Goal: Task Accomplishment & Management: Complete application form

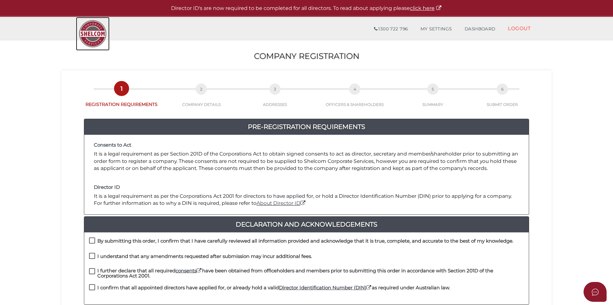
click at [98, 34] on img at bounding box center [93, 34] width 34 height 34
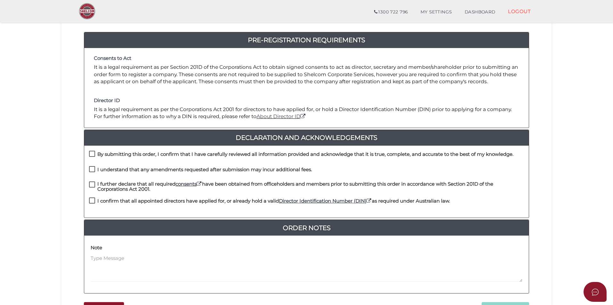
scroll to position [96, 0]
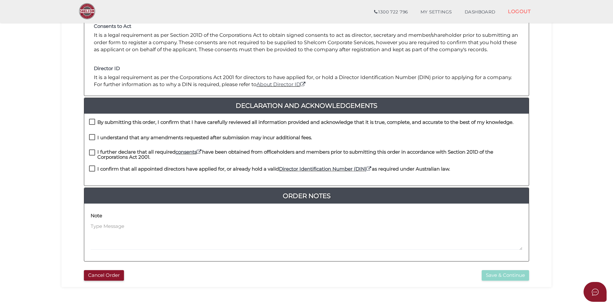
click at [93, 123] on label "By submitting this order, I confirm that I have carefully reviewed all informat…" at bounding box center [301, 124] width 425 height 8
checkbox input "true"
click at [92, 139] on label "I understand that any amendments requested after submission may incur additiona…" at bounding box center [200, 139] width 223 height 8
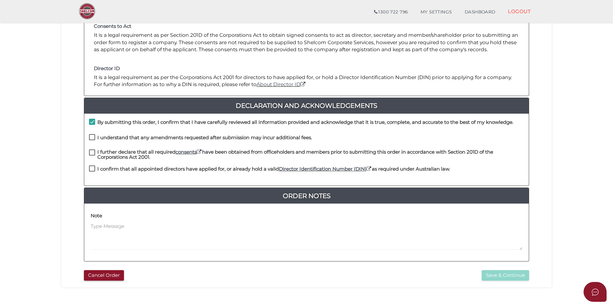
checkbox input "true"
drag, startPoint x: 91, startPoint y: 151, endPoint x: 90, endPoint y: 161, distance: 10.3
click at [91, 151] on label "I further declare that all required consents have been obtained from officehold…" at bounding box center [306, 154] width 435 height 8
checkbox input "true"
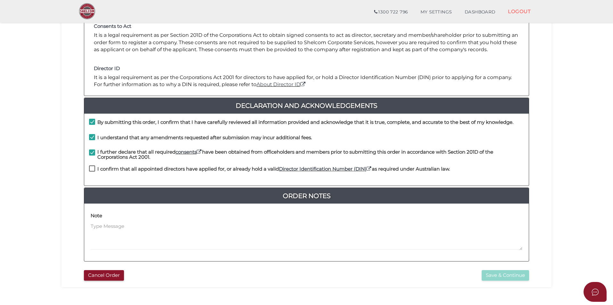
click at [89, 167] on div "I confirm that all appointed directors have applied for, or already hold a vali…" at bounding box center [306, 173] width 445 height 15
click at [93, 169] on label "I confirm that all appointed directors have applied for, or already hold a vali…" at bounding box center [269, 171] width 361 height 8
checkbox input "true"
click at [506, 276] on button "Save & Continue" at bounding box center [505, 275] width 47 height 11
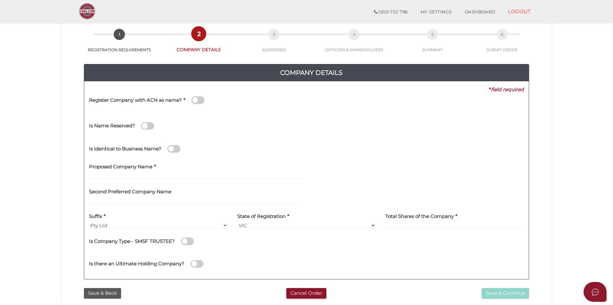
scroll to position [64, 0]
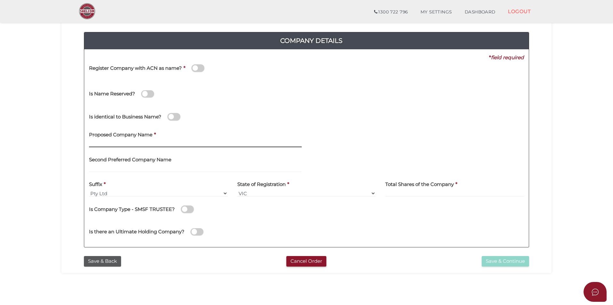
click at [120, 141] on input "text" at bounding box center [195, 143] width 213 height 7
paste input "Santilli"
type input "Santilli Holdings"
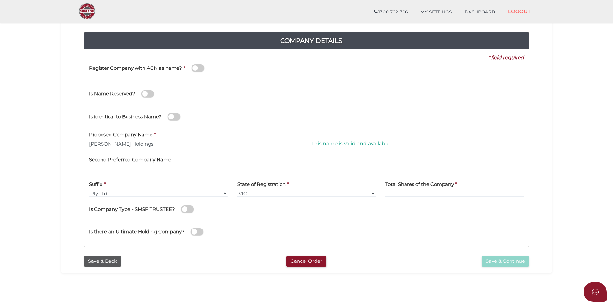
scroll to position [96, 0]
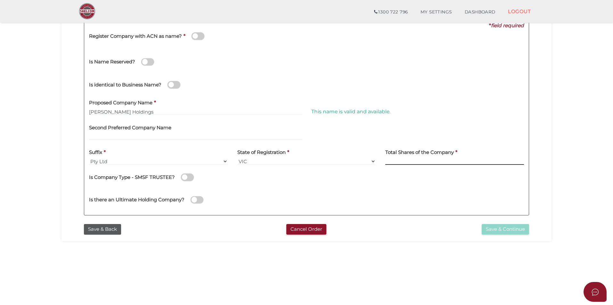
click at [415, 161] on input at bounding box center [455, 161] width 139 height 7
type input "120"
click at [515, 230] on button "Save & Continue" at bounding box center [505, 229] width 47 height 11
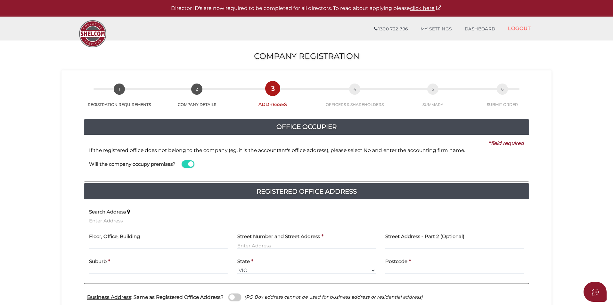
scroll to position [32, 0]
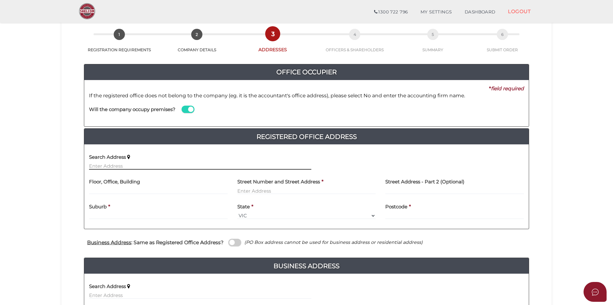
paste input "83 Malpas Street"
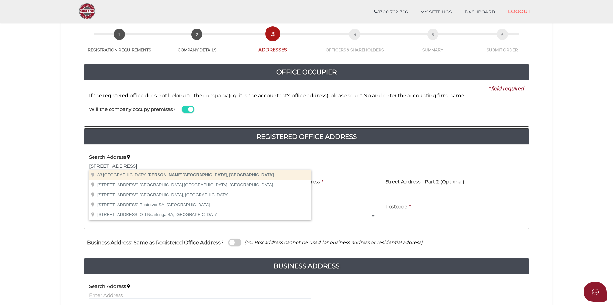
type input "83 Malpas Street, Preston VIC, Australia"
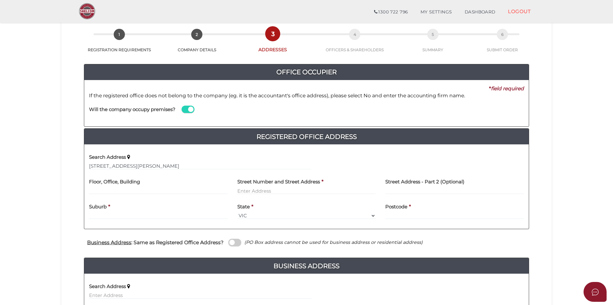
type input "83 Malpas Street"
type input "Preston"
select select "VIC"
type input "3072"
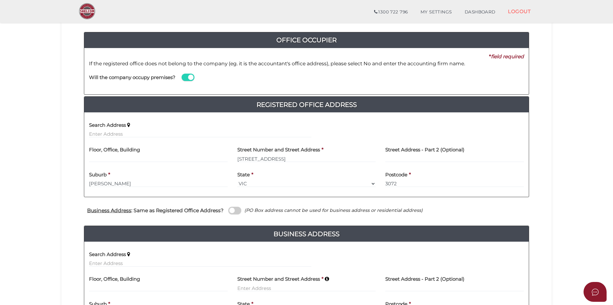
scroll to position [96, 0]
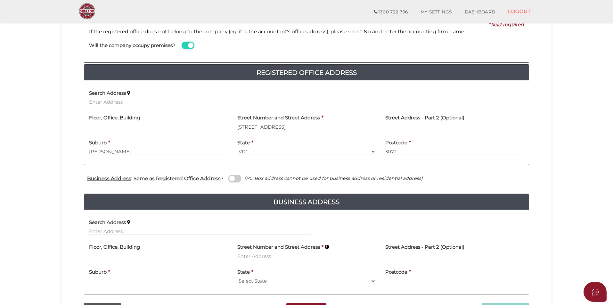
click at [232, 178] on span at bounding box center [234, 178] width 13 height 7
click at [0, 0] on input "checkbox" at bounding box center [0, 0] width 0 height 0
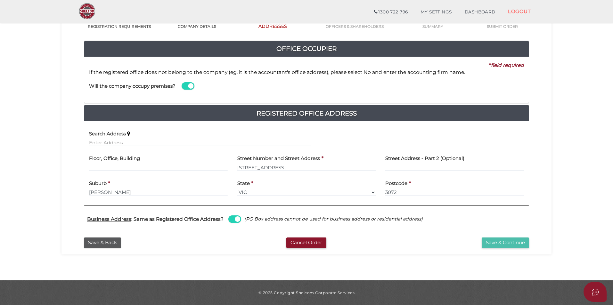
click at [504, 243] on button "Save & Continue" at bounding box center [505, 243] width 47 height 11
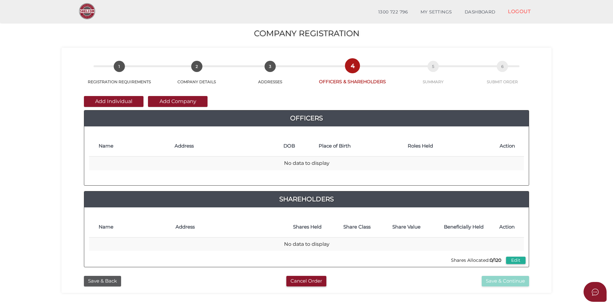
scroll to position [32, 0]
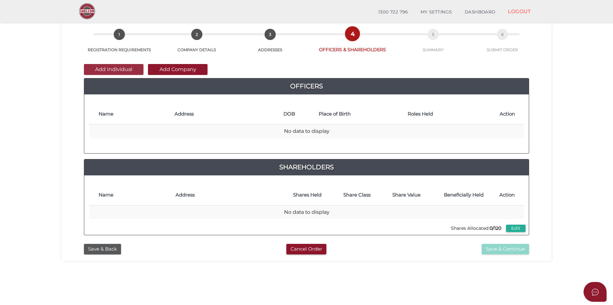
click at [116, 73] on button "Add Individual" at bounding box center [114, 69] width 60 height 11
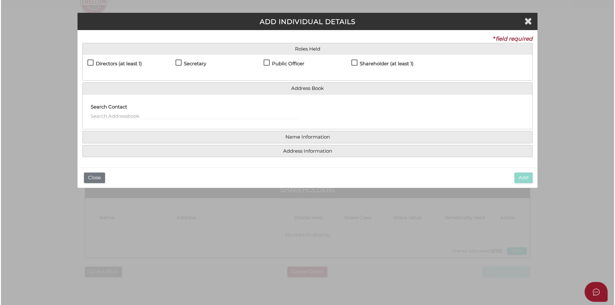
scroll to position [0, 0]
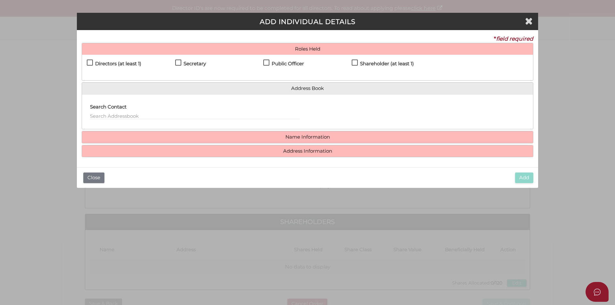
click at [90, 61] on label "Directors (at least 1)" at bounding box center [114, 65] width 54 height 8
checkbox input "true"
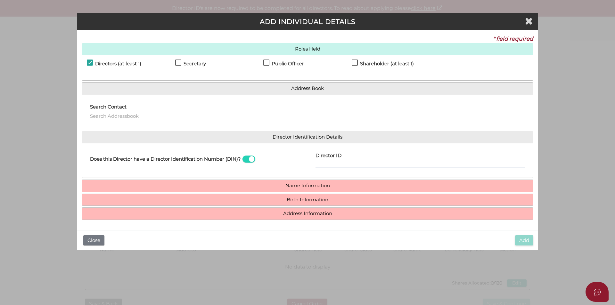
click at [178, 63] on label "Secretary" at bounding box center [190, 65] width 31 height 8
checkbox input "true"
click at [267, 62] on label "Public Officer" at bounding box center [283, 65] width 41 height 8
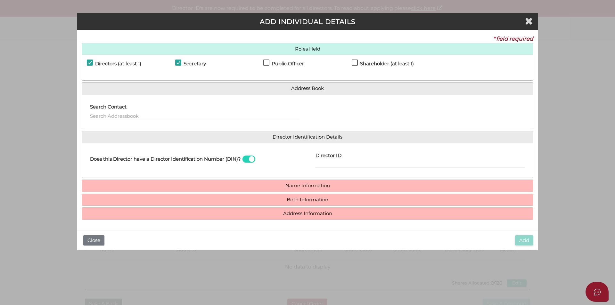
checkbox input "true"
click at [356, 62] on label "Shareholder (at least 1)" at bounding box center [383, 65] width 62 height 8
checkbox input "true"
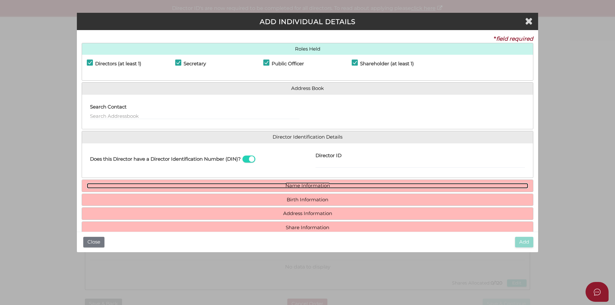
click at [317, 184] on link "Name Information" at bounding box center [308, 185] width 442 height 5
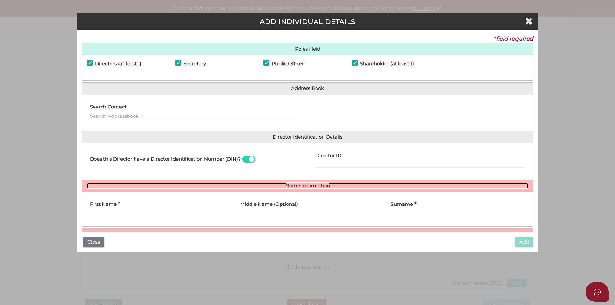
scroll to position [32, 0]
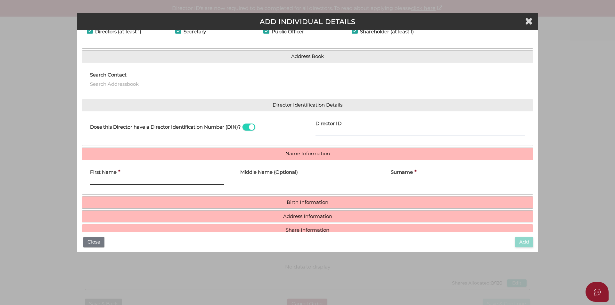
click at [117, 182] on input "First Name" at bounding box center [157, 181] width 134 height 7
paste input "Matthew"
type input "Matthew"
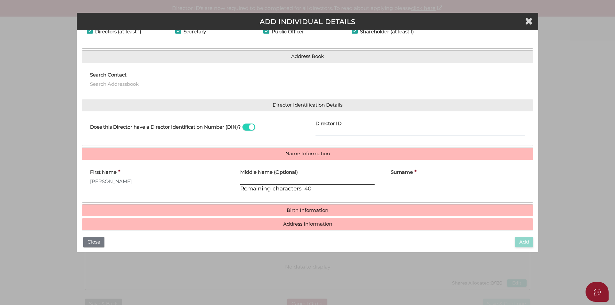
paste input "Joseph"
type input "Joseph"
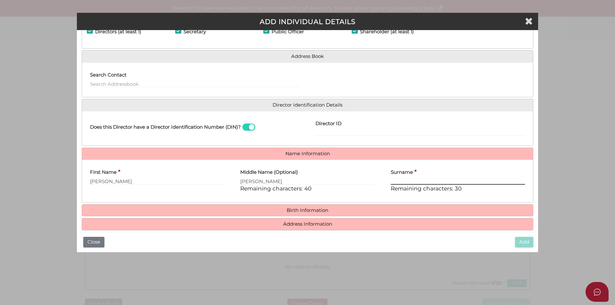
paste input "Santilli"
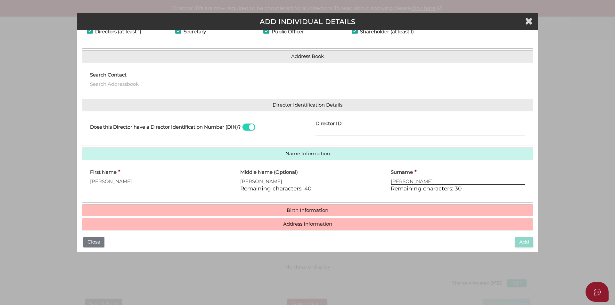
type input "Santilli"
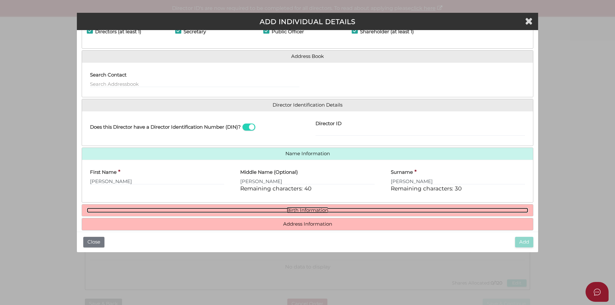
scroll to position [55, 0]
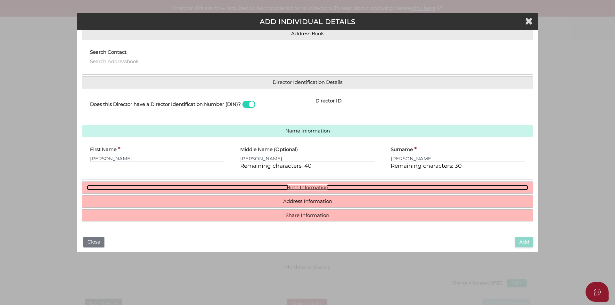
click at [317, 188] on link "Birth Information" at bounding box center [308, 187] width 442 height 5
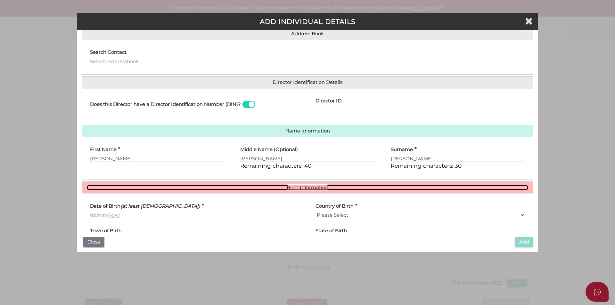
scroll to position [87, 0]
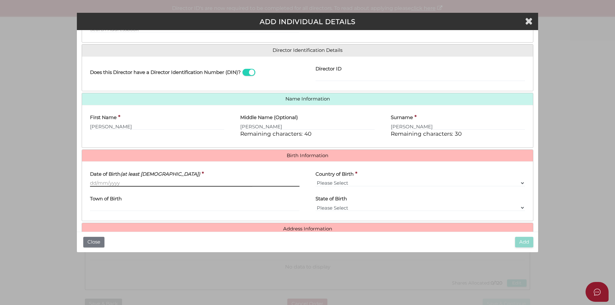
click at [99, 181] on input "Date of Birth (at least 18 years old)" at bounding box center [195, 183] width 210 height 7
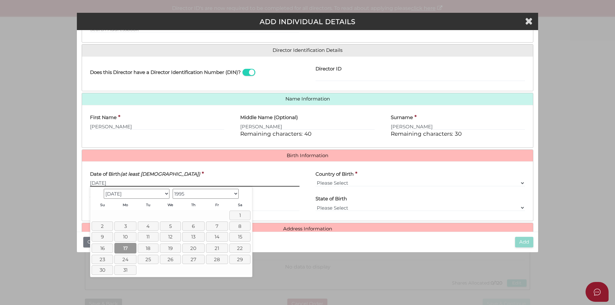
type input "17/07/1995"
click at [126, 246] on link "17" at bounding box center [125, 248] width 22 height 11
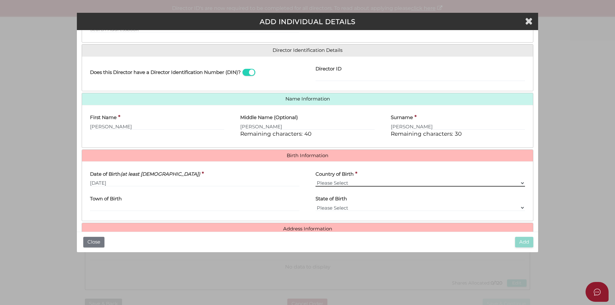
click at [338, 181] on select "Please Select v Australia Afghanistan Albania Algeria American Samoa Andorra An…" at bounding box center [421, 183] width 210 height 7
select select "Australia"
click at [316, 180] on select "Please Select v Australia Afghanistan Albania Algeria American Samoa Andorra An…" at bounding box center [421, 183] width 210 height 7
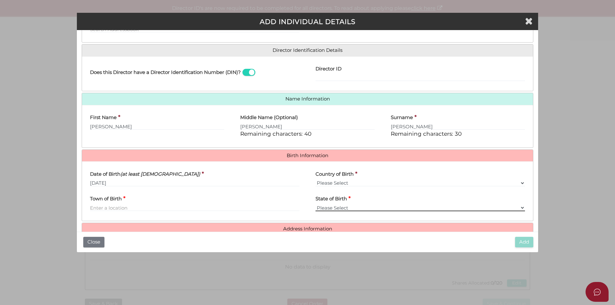
click at [340, 206] on select "Please Select VIC ACT NSW NT QLD TAS WA SA" at bounding box center [421, 207] width 210 height 7
select select "VIC"
click at [316, 204] on select "Please Select VIC ACT NSW NT QLD TAS WA SA" at bounding box center [421, 207] width 210 height 7
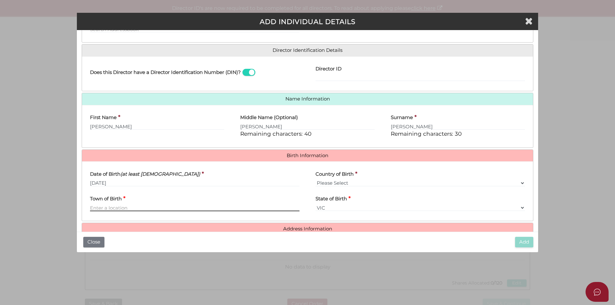
click at [107, 207] on input "Town of Birth" at bounding box center [195, 207] width 210 height 7
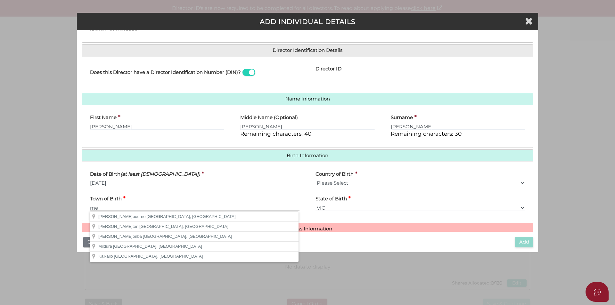
type input "m"
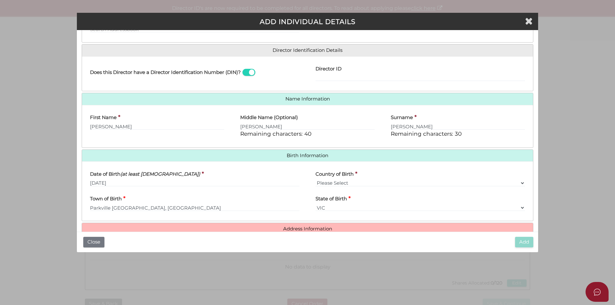
type input "Parkville"
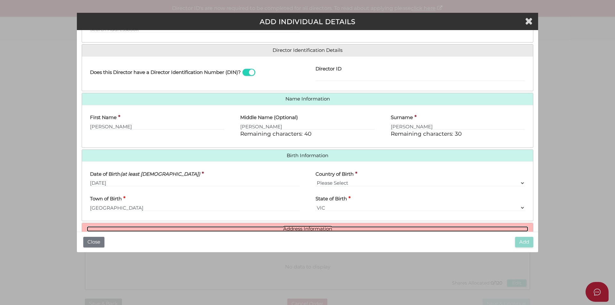
click at [319, 231] on link "Address Information" at bounding box center [308, 229] width 442 height 5
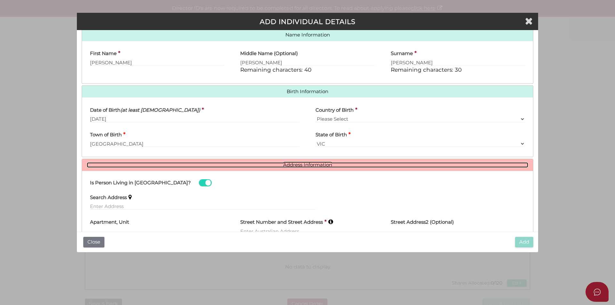
scroll to position [183, 0]
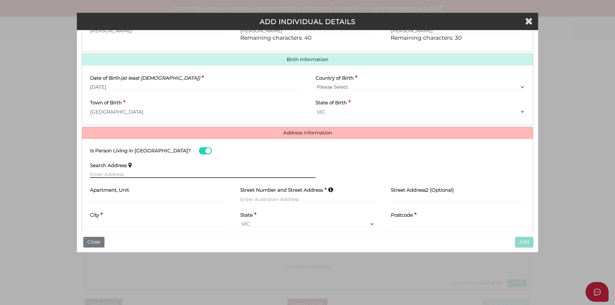
click at [114, 174] on input "text" at bounding box center [203, 174] width 226 height 7
paste input "83 Malpas Street"
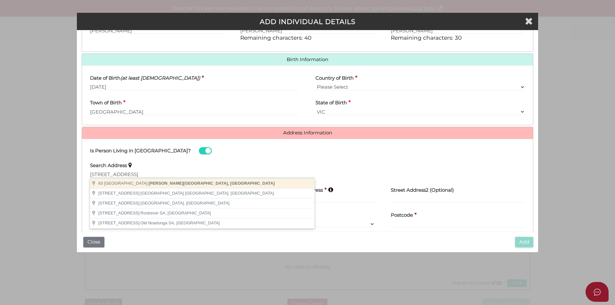
type input "83 Malpas Street, Preston VIC, Australia"
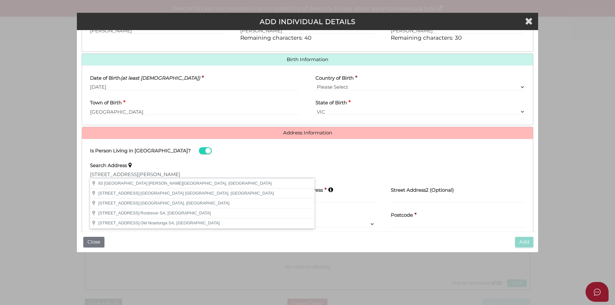
type input "83 Malpas Street"
type input "Preston"
select select "VIC"
type input "3072"
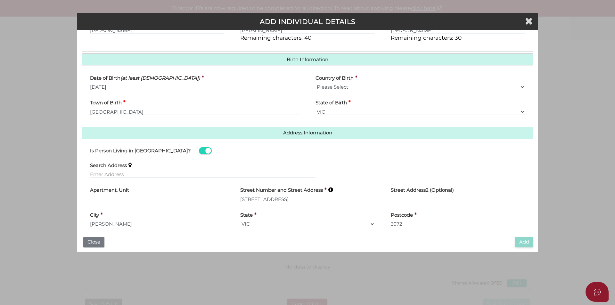
scroll to position [213, 0]
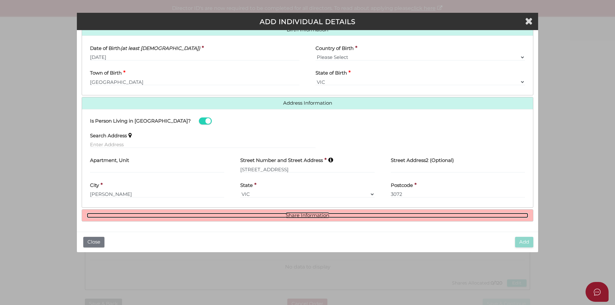
click at [322, 217] on link "Share Information" at bounding box center [308, 215] width 442 height 5
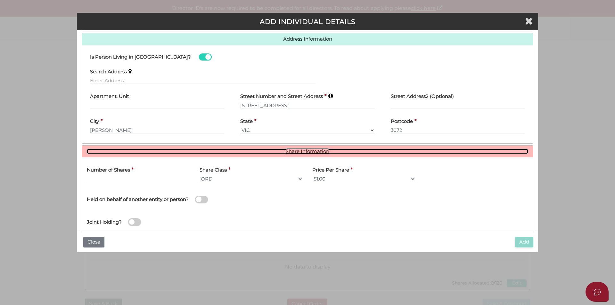
scroll to position [291, 0]
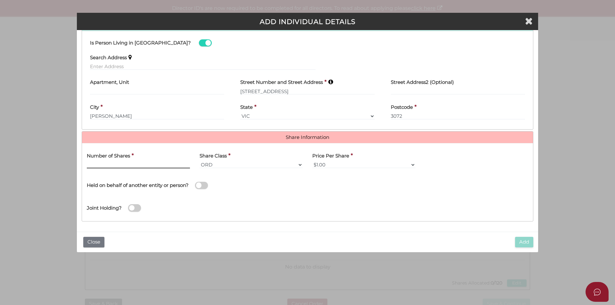
click at [106, 164] on input "text" at bounding box center [138, 165] width 103 height 7
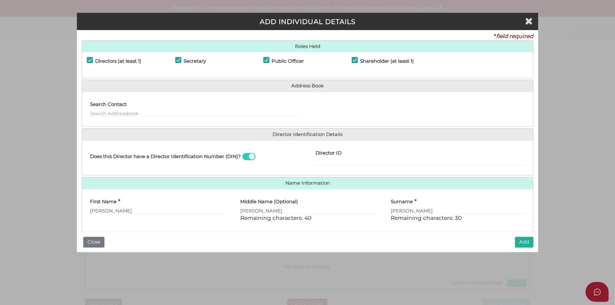
scroll to position [0, 0]
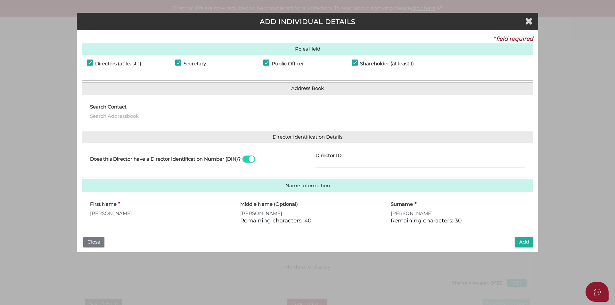
type input "120"
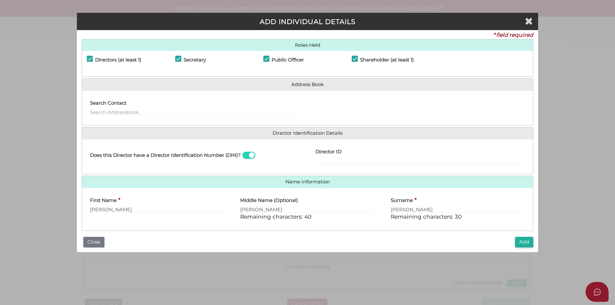
click at [549, 154] on div "Pty Ltd ADD INDIVIDUAL DETAILS * field required Roles Held Directors (at least …" at bounding box center [307, 152] width 615 height 305
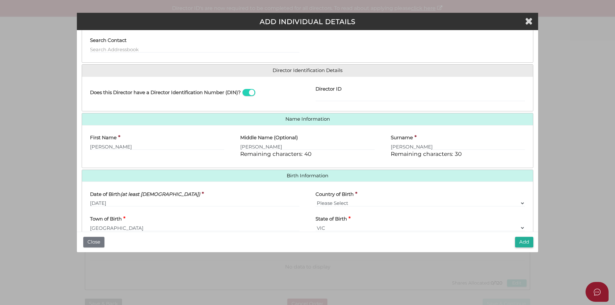
scroll to position [99, 0]
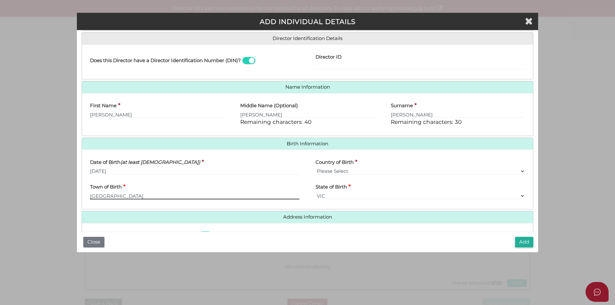
click at [113, 197] on input "Parkville" at bounding box center [195, 196] width 210 height 7
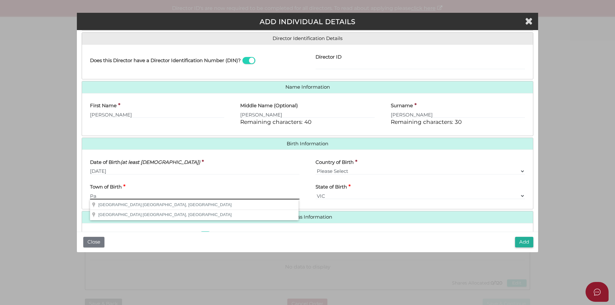
type input "P"
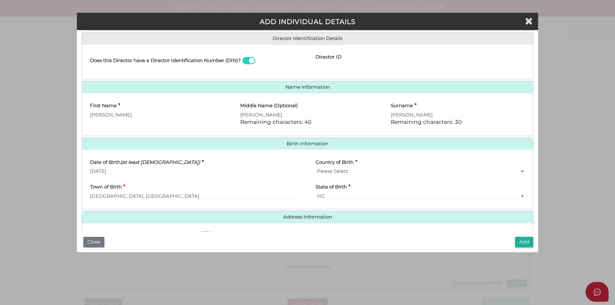
type input "East Melbourne"
click at [526, 245] on button "Add" at bounding box center [524, 242] width 18 height 11
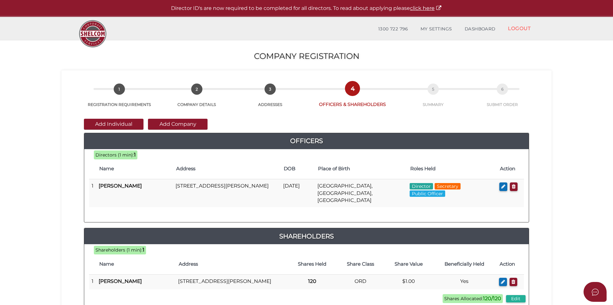
scroll to position [64, 0]
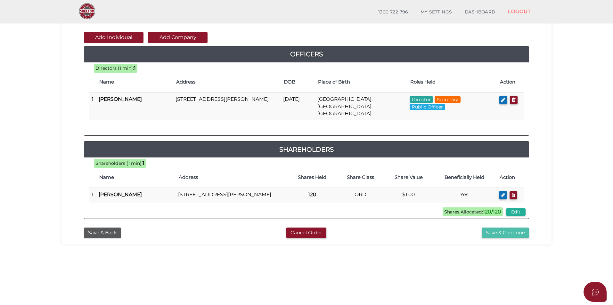
click at [508, 232] on button "Save & Continue" at bounding box center [505, 233] width 47 height 11
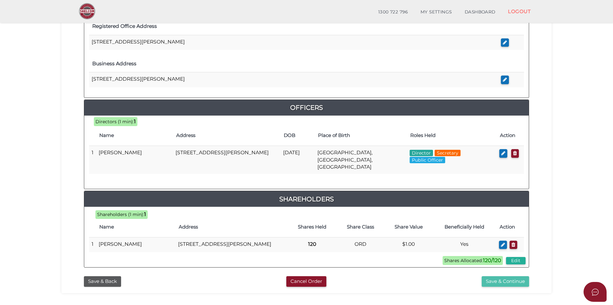
scroll to position [256, 0]
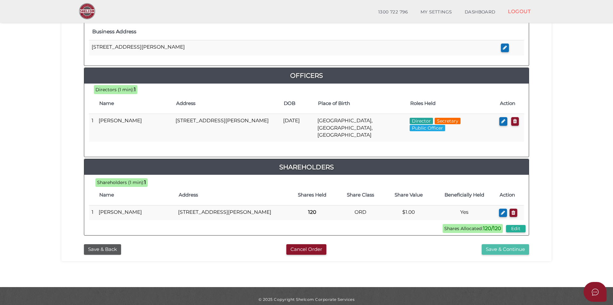
click at [508, 247] on button "Save & Continue" at bounding box center [505, 250] width 47 height 11
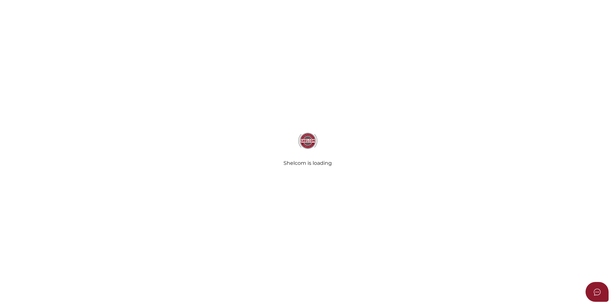
select select "Comb Binding"
select select "No"
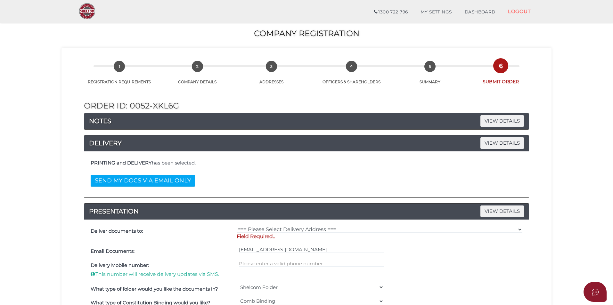
scroll to position [64, 0]
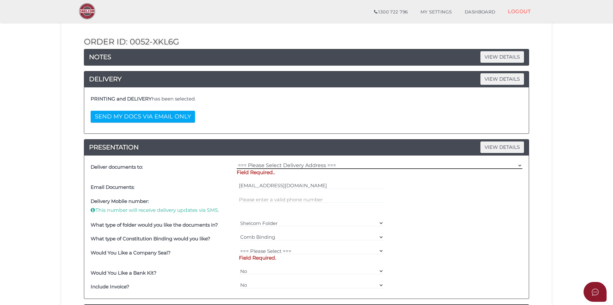
click at [520, 164] on select "=== Please Select Delivery Address === (User Address - Michael Sacco) 1/196 Buc…" at bounding box center [380, 165] width 286 height 7
select select "0"
click at [237, 162] on select "=== Please Select Delivery Address === (User Address - Michael Sacco) 1/196 Buc…" at bounding box center [380, 165] width 286 height 7
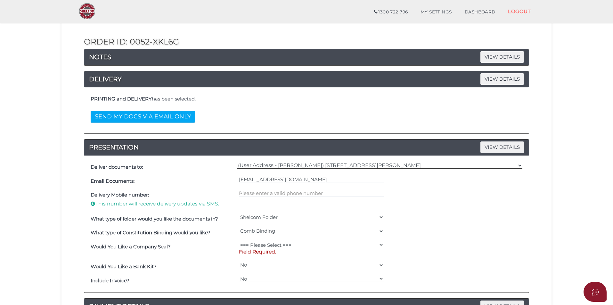
scroll to position [96, 0]
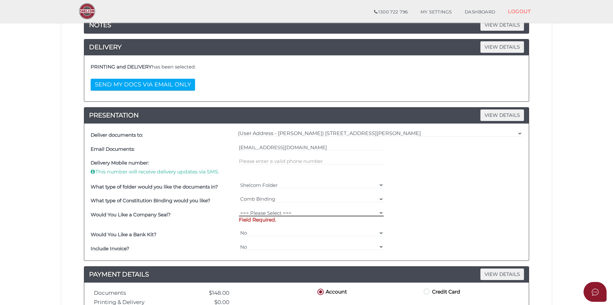
click at [380, 214] on select "=== Please Select === Fold Seal $50 No Seal" at bounding box center [311, 213] width 145 height 7
select select "0"
click at [239, 210] on select "=== Please Select === Fold Seal $50 No Seal" at bounding box center [311, 213] width 145 height 7
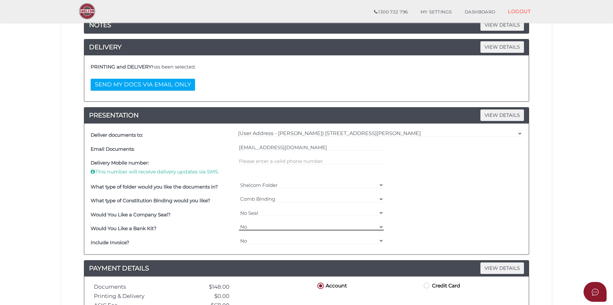
click at [248, 227] on select "Yes No" at bounding box center [311, 227] width 145 height 7
select select "Yes"
click at [239, 224] on select "Yes No" at bounding box center [311, 227] width 145 height 7
click at [257, 242] on select "Yes No" at bounding box center [311, 240] width 145 height 7
select select "Yes"
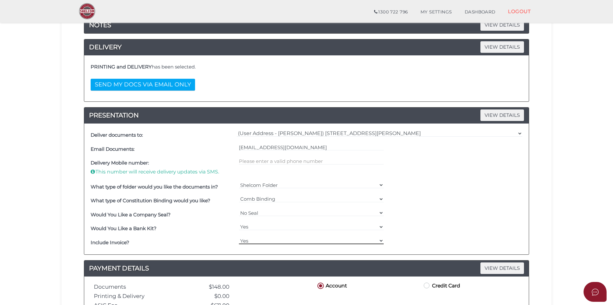
click at [239, 237] on select "Yes No" at bounding box center [311, 240] width 145 height 7
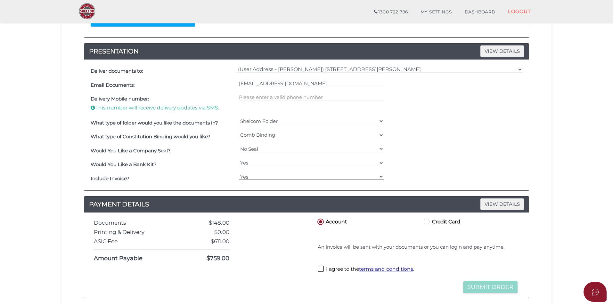
scroll to position [224, 0]
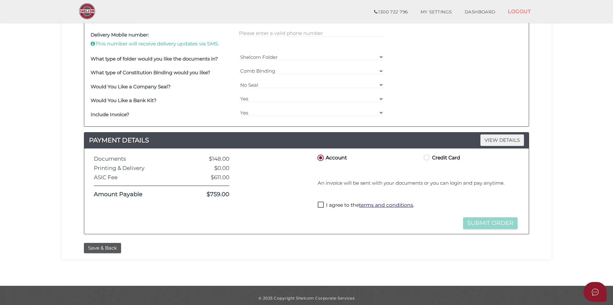
drag, startPoint x: 319, startPoint y: 205, endPoint x: 345, endPoint y: 205, distance: 26.0
click at [319, 205] on label "I agree to the terms and conditions ." at bounding box center [366, 206] width 96 height 8
checkbox input "true"
click at [489, 225] on button "Submit Order" at bounding box center [490, 224] width 54 height 12
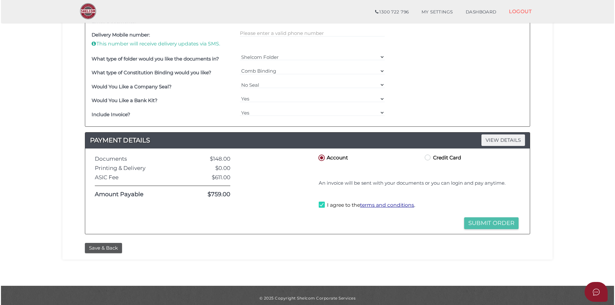
scroll to position [0, 0]
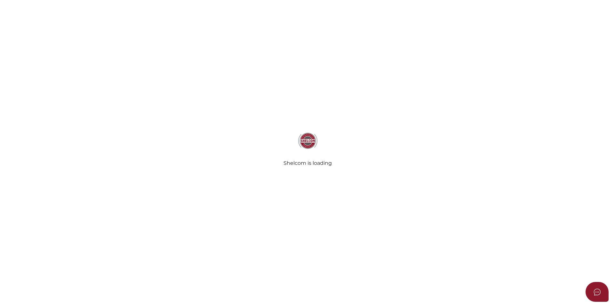
select select
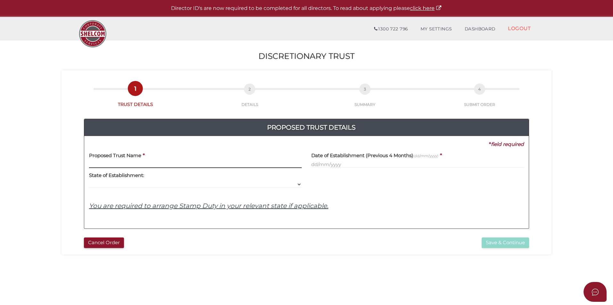
paste input "[PERSON_NAME]"
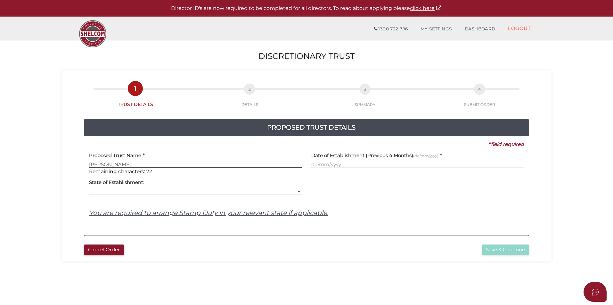
paste input "[PERSON_NAME]"
type input "[PERSON_NAME] Trust"
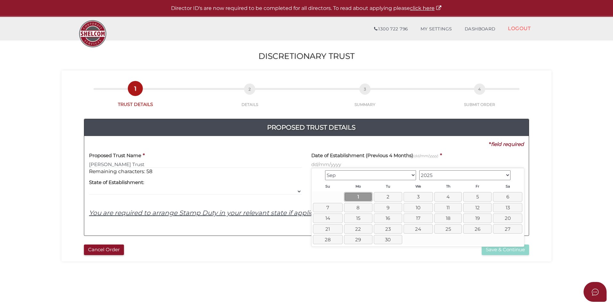
click at [359, 199] on link "1" at bounding box center [358, 196] width 29 height 9
type input "01/09/2025"
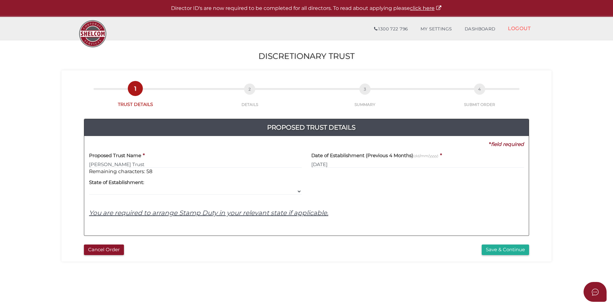
click at [125, 187] on label "State of Establishment:" at bounding box center [116, 181] width 55 height 13
click at [123, 191] on select "VIC ACT NSW NT QLD TAS WA SA" at bounding box center [195, 191] width 213 height 7
select select "VIC"
click at [89, 188] on select "VIC ACT NSW NT QLD TAS WA SA" at bounding box center [195, 191] width 213 height 7
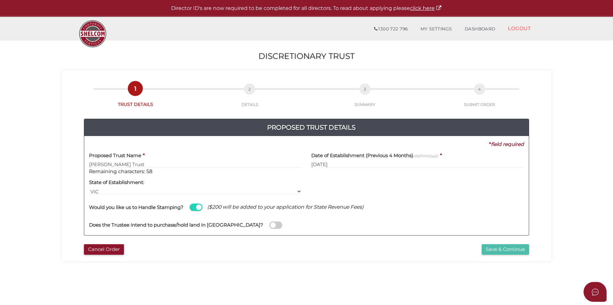
click at [505, 250] on button "Save & Continue" at bounding box center [505, 250] width 47 height 11
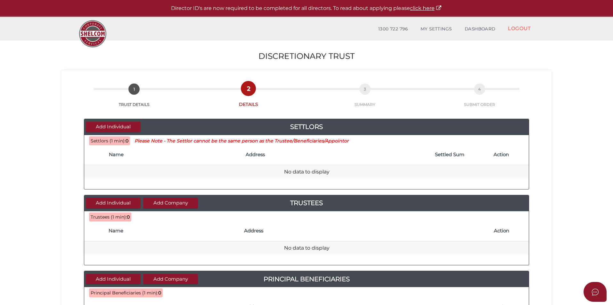
click at [110, 161] on th "Name" at bounding box center [174, 155] width 137 height 21
click at [117, 158] on th "Name" at bounding box center [174, 155] width 137 height 21
click at [136, 157] on h4 "Name" at bounding box center [174, 154] width 130 height 5
click at [115, 126] on button "Add Individual" at bounding box center [113, 127] width 55 height 11
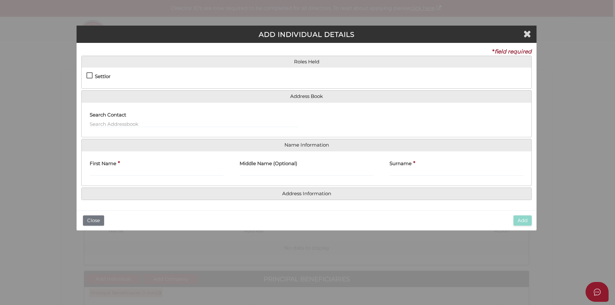
click at [90, 75] on label "Settlor" at bounding box center [99, 78] width 24 height 8
checkbox input "true"
type input "10"
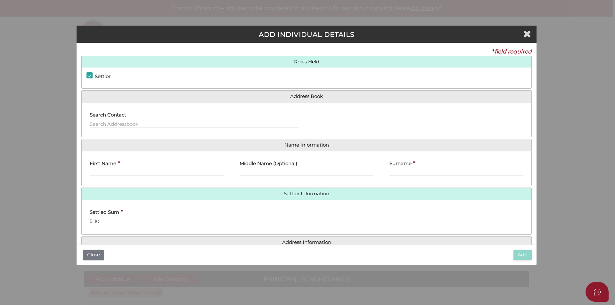
click at [114, 123] on input "text" at bounding box center [194, 123] width 209 height 7
paste input "Salvatore"
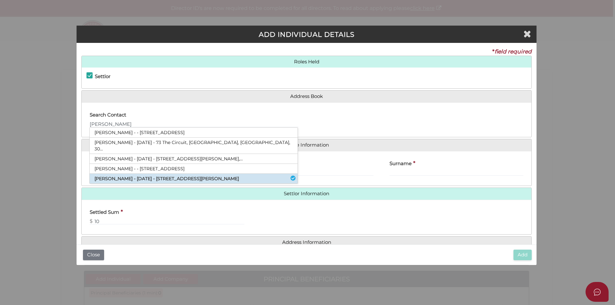
click at [156, 174] on li "Salvatore Pavano - 26/06/1961 - 196 Buckley Street, Essendon, VIC, 3040" at bounding box center [194, 179] width 208 height 10
type input "Salvatore"
type input "Pavano"
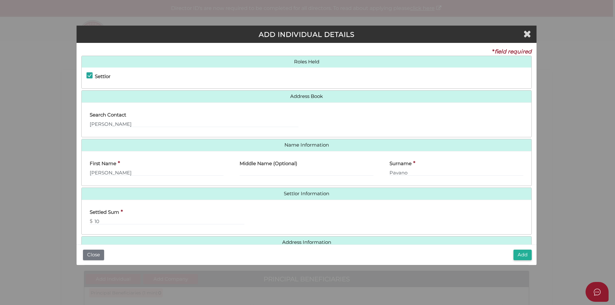
scroll to position [14, 0]
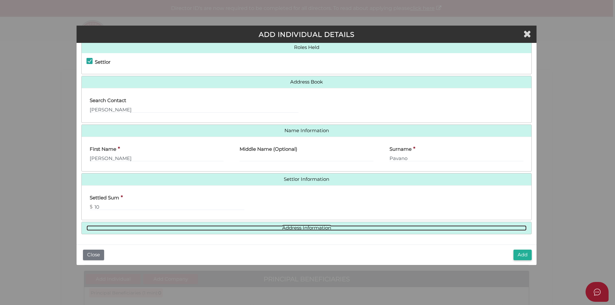
click at [328, 227] on link "Address Information" at bounding box center [307, 228] width 440 height 5
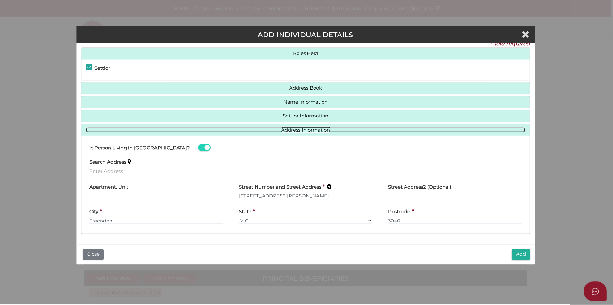
scroll to position [8, 0]
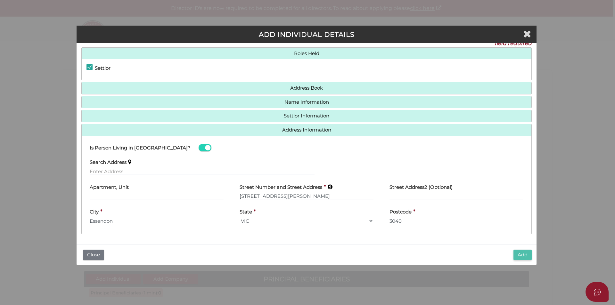
click at [530, 255] on button "Add" at bounding box center [523, 255] width 18 height 11
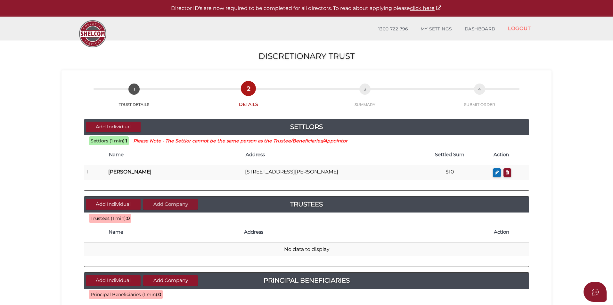
click at [178, 204] on button "Add Company" at bounding box center [170, 204] width 55 height 11
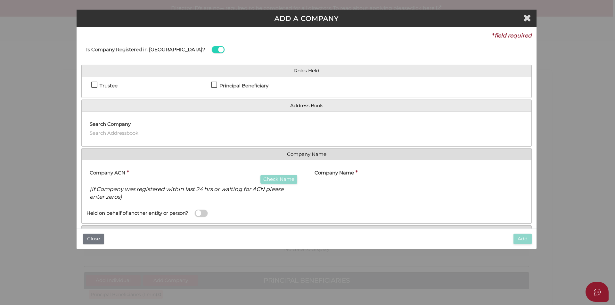
click at [95, 85] on label "Trustee" at bounding box center [104, 87] width 26 height 8
checkbox input "true"
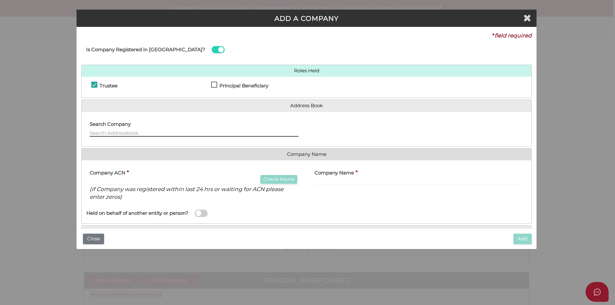
click at [108, 134] on input "text" at bounding box center [194, 133] width 209 height 7
type input "S"
paste input "[PERSON_NAME] Holdings Pty Ltd"
type input "[PERSON_NAME] Holdings Pty Ltd"
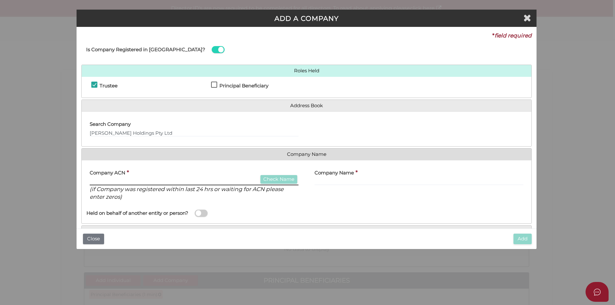
click at [120, 180] on input "text" at bounding box center [194, 181] width 209 height 7
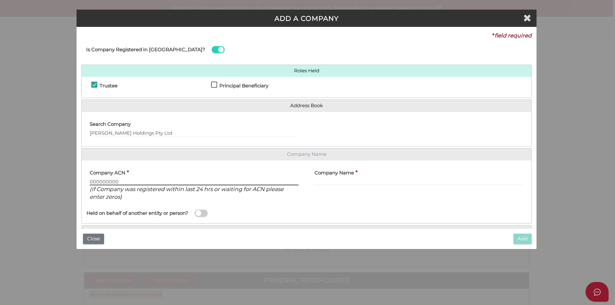
type input "000000000"
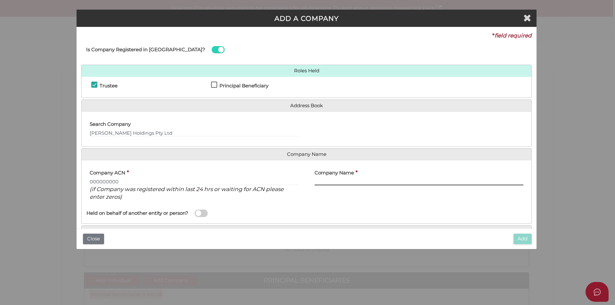
paste input "[PERSON_NAME] Holdings Pty Ltd"
type input "[PERSON_NAME] Holdings Pty Ltd"
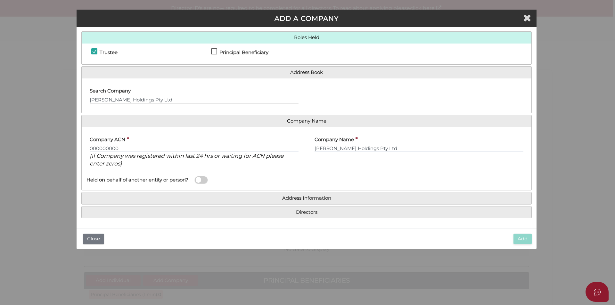
click at [152, 101] on input "[PERSON_NAME] Holdings Pty Ltd" at bounding box center [194, 99] width 209 height 7
drag, startPoint x: 152, startPoint y: 101, endPoint x: 58, endPoint y: 98, distance: 93.3
click at [58, 98] on div "ADD A COMPANY * field required Is Company Registered in Australia? Roles Held T…" at bounding box center [307, 152] width 615 height 305
click at [303, 203] on h4 "Address Information" at bounding box center [307, 199] width 450 height 12
click at [303, 201] on h4 "Address Information" at bounding box center [307, 199] width 450 height 12
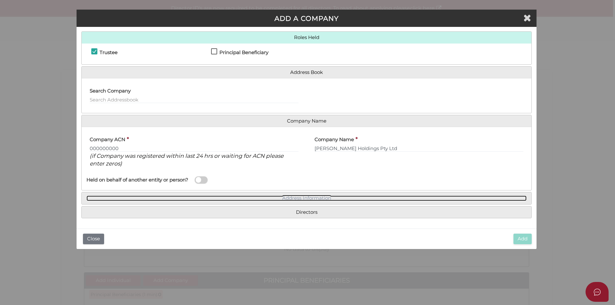
click at [303, 198] on link "Address Information" at bounding box center [307, 198] width 440 height 5
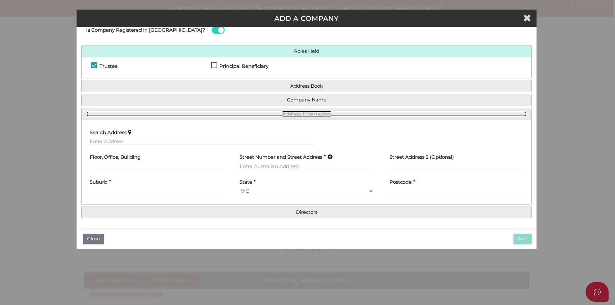
scroll to position [20, 0]
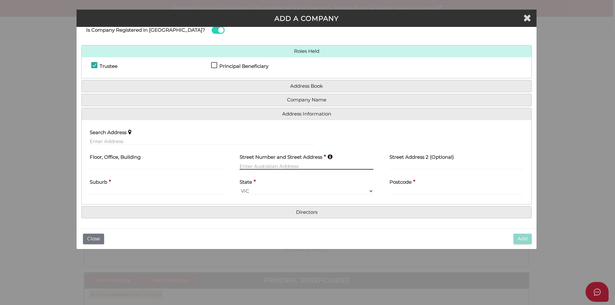
click at [246, 168] on input "text" at bounding box center [307, 166] width 134 height 7
drag, startPoint x: 246, startPoint y: 163, endPoint x: 244, endPoint y: 166, distance: 4.3
click at [244, 166] on input "text" at bounding box center [307, 166] width 134 height 7
paste input "83 Malpas Street"
type input "83 Malpas Street"
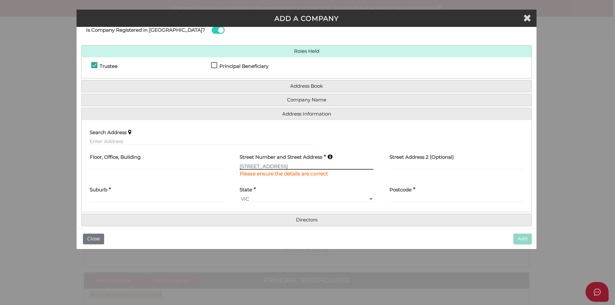
click at [299, 163] on input "83 Malpas Street" at bounding box center [307, 166] width 134 height 7
click at [141, 198] on input "text" at bounding box center [157, 198] width 134 height 7
type input "3072"
click at [107, 198] on input "text" at bounding box center [157, 198] width 134 height 7
paste input "PRESTON"
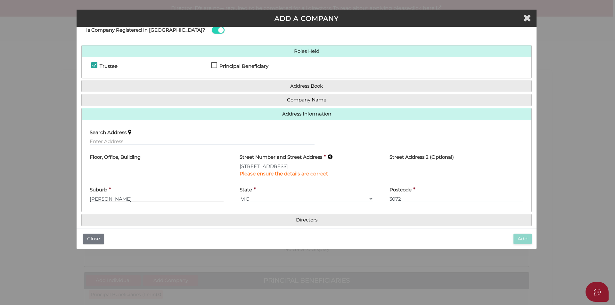
scroll to position [28, 0]
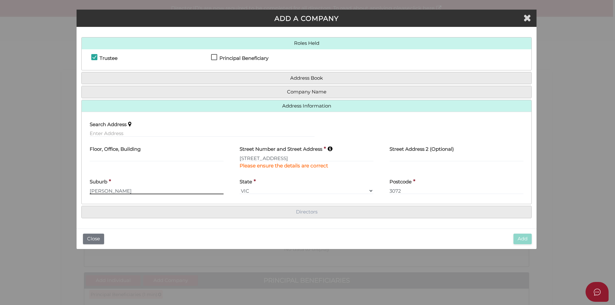
type input "PRESTON"
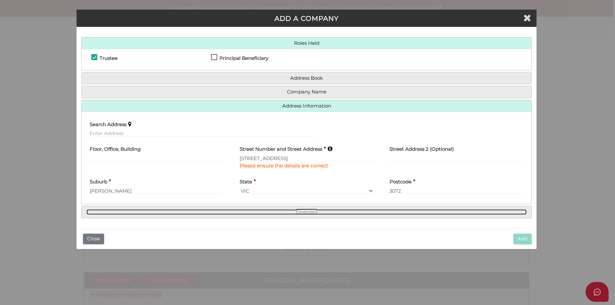
click at [311, 214] on link "Directors" at bounding box center [307, 212] width 440 height 5
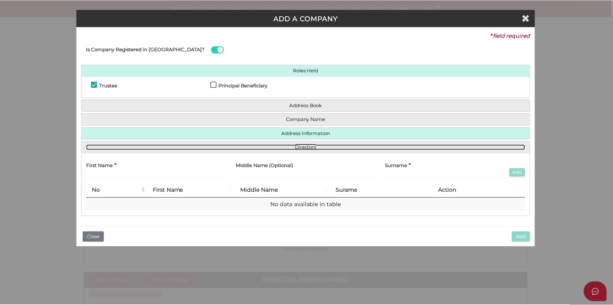
scroll to position [0, 0]
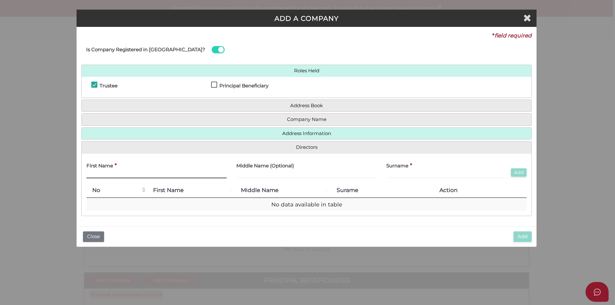
click at [99, 175] on input "text" at bounding box center [157, 174] width 140 height 7
paste input "Matthew"
type input "Matthew"
paste input "Joseph"
type input "Joseph"
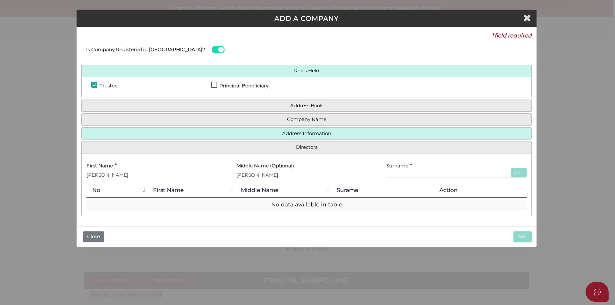
paste input "Santilli"
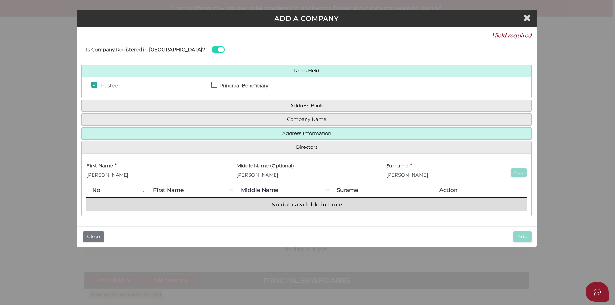
type input "Santilli"
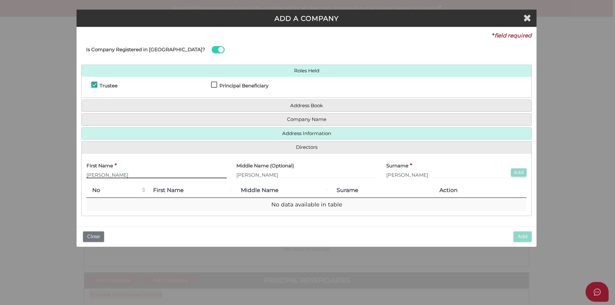
click at [166, 174] on input "Matthew" at bounding box center [157, 174] width 140 height 7
click at [142, 189] on th "No" at bounding box center [117, 190] width 61 height 15
click at [155, 174] on input "Matthew" at bounding box center [157, 174] width 140 height 7
click at [520, 173] on button "Add" at bounding box center [519, 173] width 16 height 9
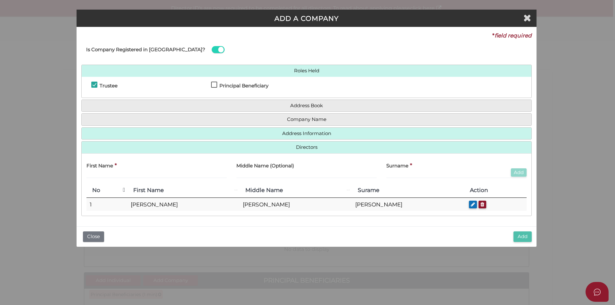
click at [517, 237] on button "Add" at bounding box center [523, 237] width 18 height 11
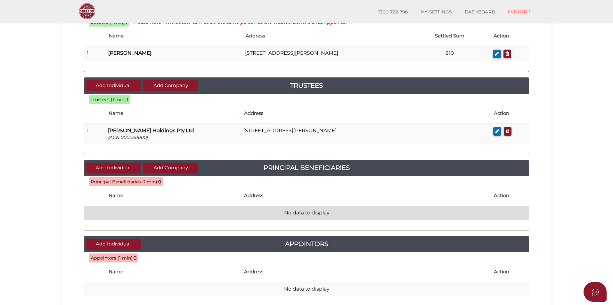
scroll to position [128, 0]
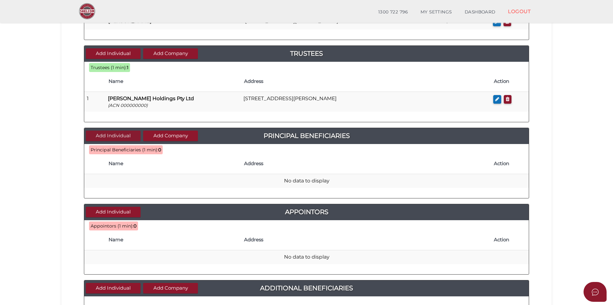
click at [123, 136] on button "Add Individual" at bounding box center [113, 136] width 55 height 11
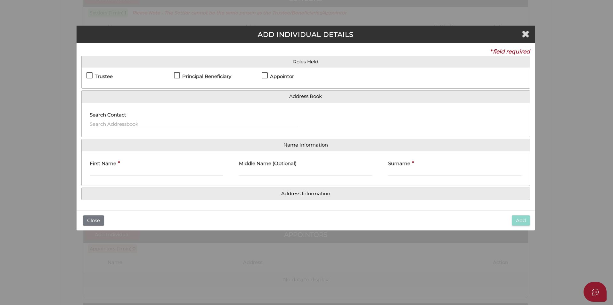
scroll to position [0, 0]
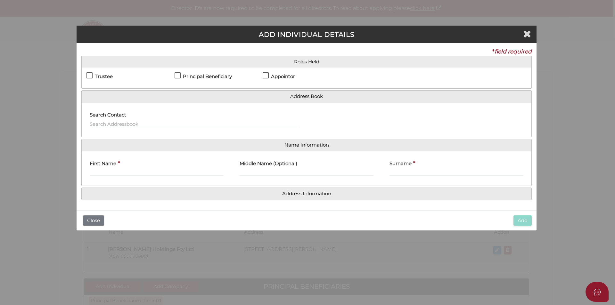
click at [178, 76] on label "Principal Beneficiary" at bounding box center [203, 78] width 57 height 8
checkbox input "true"
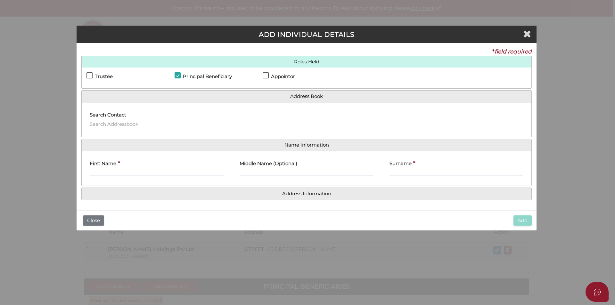
click at [267, 76] on label "Appointor" at bounding box center [279, 78] width 32 height 8
checkbox input "true"
click at [167, 122] on input "text" at bounding box center [194, 123] width 209 height 7
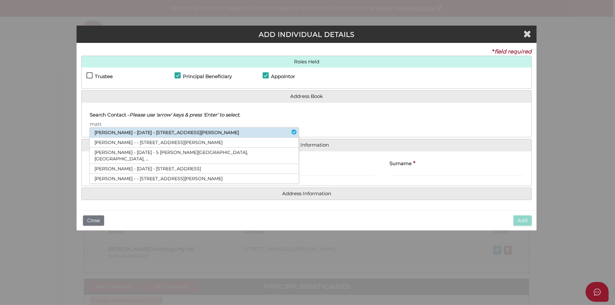
click at [161, 132] on li "Matthew Joseph Santilli - 17/07/1995 - 83 Malpas Street, Preston, VIC, 3072" at bounding box center [194, 133] width 209 height 10
type input "Matthew"
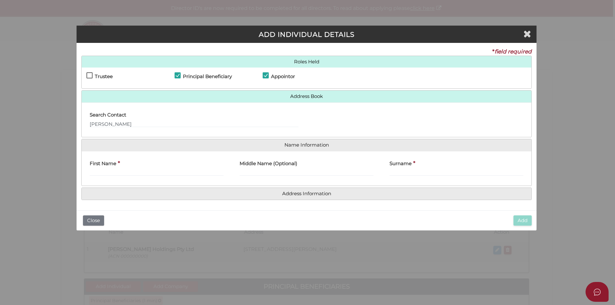
type input "Matthew"
type input "Joseph"
type input "Santilli"
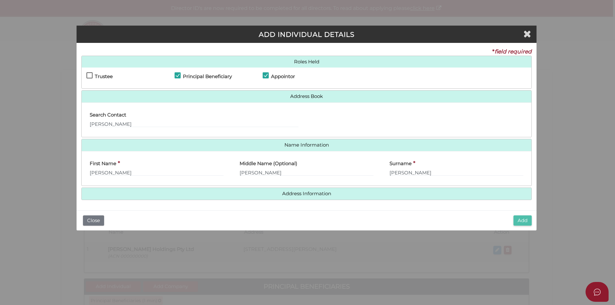
click at [522, 221] on button "Add" at bounding box center [523, 221] width 18 height 11
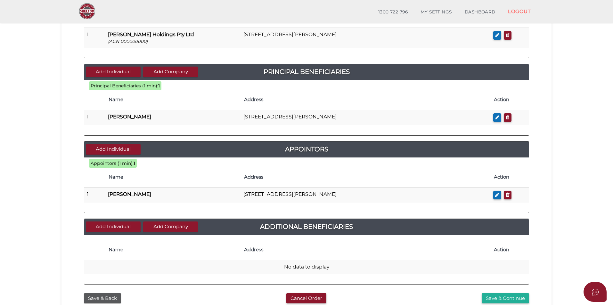
scroll to position [248, 0]
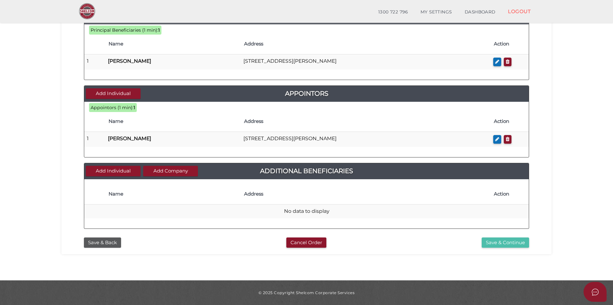
click at [495, 244] on button "Save & Continue" at bounding box center [505, 243] width 47 height 11
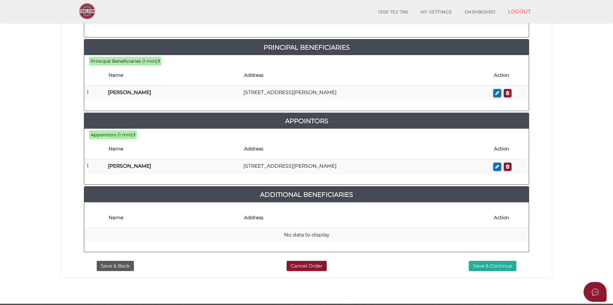
scroll to position [312, 0]
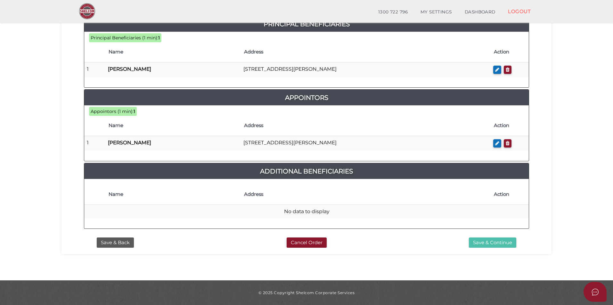
click at [491, 243] on button "Save & Continue" at bounding box center [492, 243] width 47 height 11
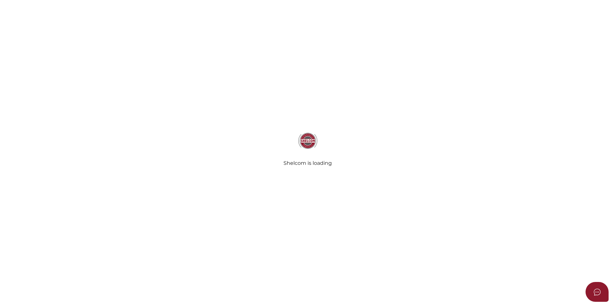
select select "Comb Binding"
select select "No"
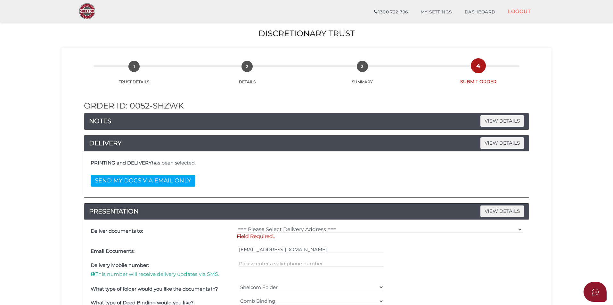
scroll to position [32, 0]
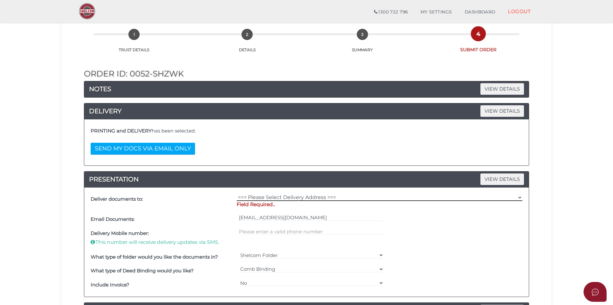
drag, startPoint x: 517, startPoint y: 196, endPoint x: 502, endPoint y: 198, distance: 14.5
click at [517, 196] on select "=== Please Select Delivery Address === (User Address - [PERSON_NAME]) [STREET_A…" at bounding box center [380, 197] width 286 height 7
select select "0"
click at [237, 194] on select "=== Please Select Delivery Address === (User Address - [PERSON_NAME]) [STREET_A…" at bounding box center [380, 197] width 286 height 7
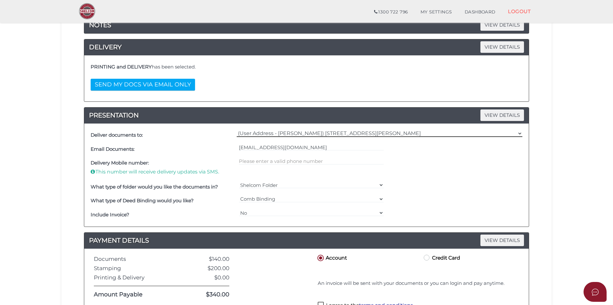
scroll to position [128, 0]
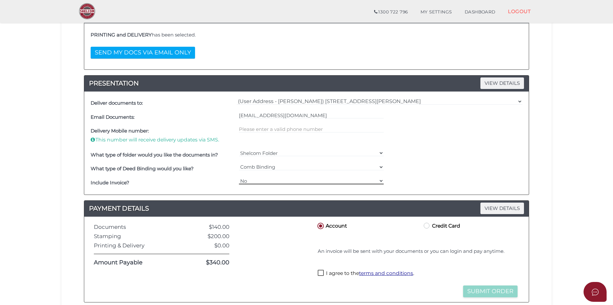
click at [313, 180] on select "Yes No" at bounding box center [311, 181] width 145 height 7
select select "Yes"
click at [239, 178] on select "Yes No" at bounding box center [311, 181] width 145 height 7
click at [323, 169] on select "=== Please Select === Comb Binding No Binding" at bounding box center [311, 167] width 145 height 7
click at [416, 169] on div "What type of Deed Binding would you like? === Please Select === Comb Binding No…" at bounding box center [306, 169] width 435 height 14
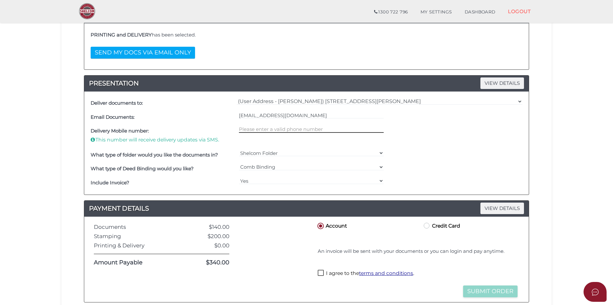
click at [256, 130] on input "text" at bounding box center [311, 129] width 145 height 7
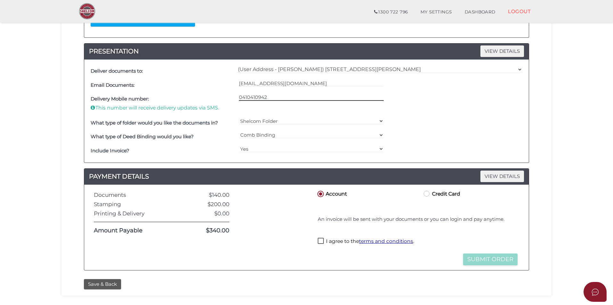
scroll to position [192, 0]
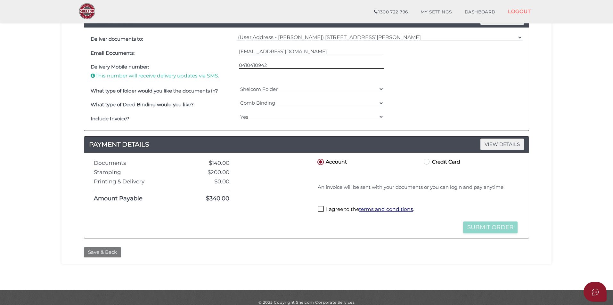
type input "0410410942"
click at [104, 255] on button "Save & Back" at bounding box center [102, 252] width 37 height 11
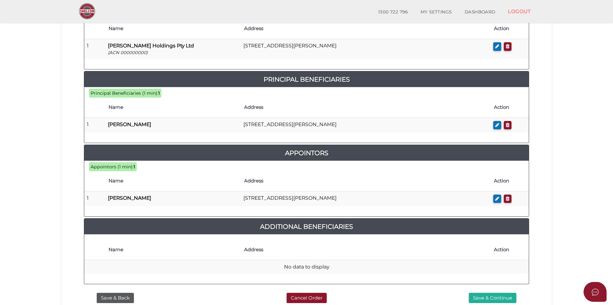
scroll to position [288, 0]
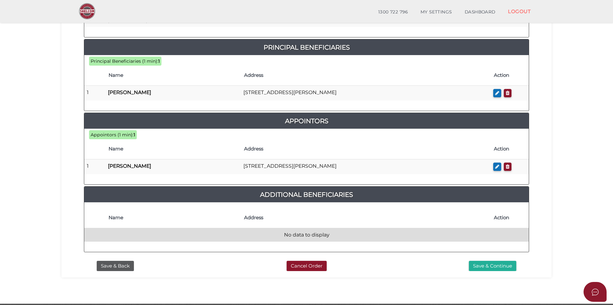
click at [310, 233] on td "No data to display" at bounding box center [306, 235] width 445 height 14
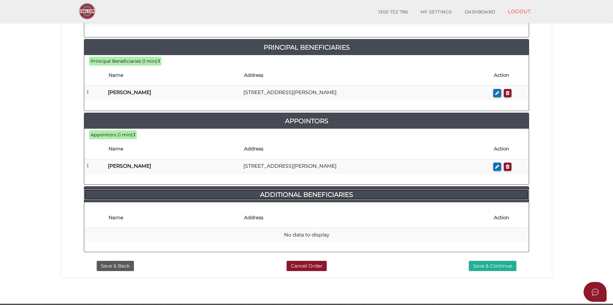
click at [315, 200] on h4 "Additional Beneficiaries" at bounding box center [306, 195] width 445 height 10
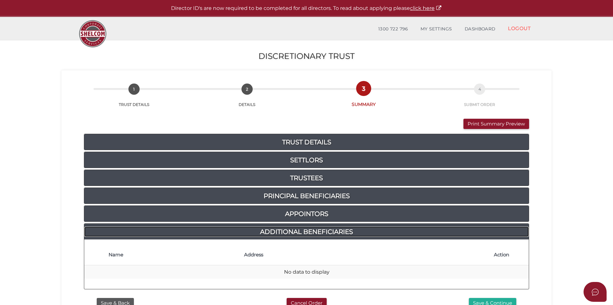
scroll to position [38, 0]
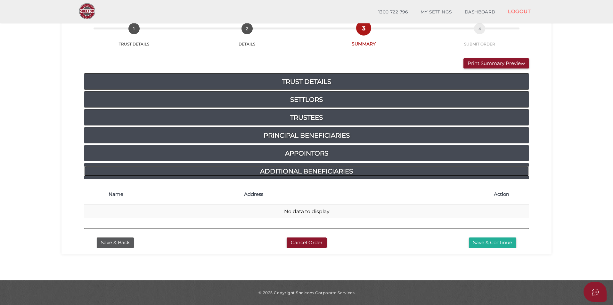
click at [312, 172] on h4 "Additional Beneficiaries" at bounding box center [306, 171] width 445 height 10
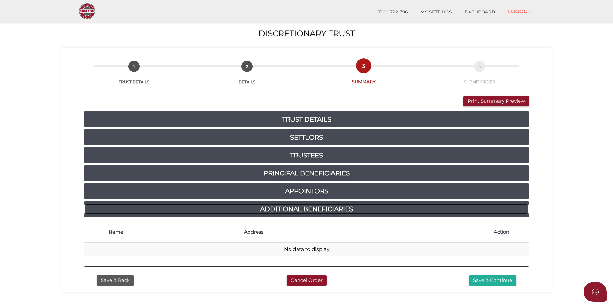
scroll to position [32, 0]
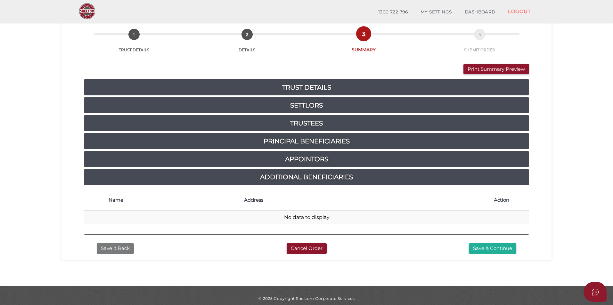
click at [121, 251] on button "Save & Back" at bounding box center [115, 249] width 37 height 11
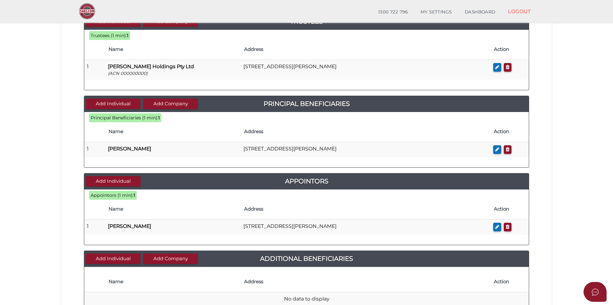
scroll to position [248, 0]
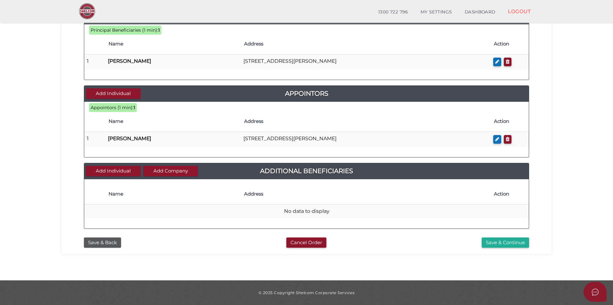
click at [13, 205] on section "Discretionary Trust df3862e295466f5a67c94d6069fbd833 1 TRUST DETAILS 2 DETAILS …" at bounding box center [306, 25] width 613 height 512
click at [115, 170] on button "Add Individual" at bounding box center [113, 171] width 55 height 11
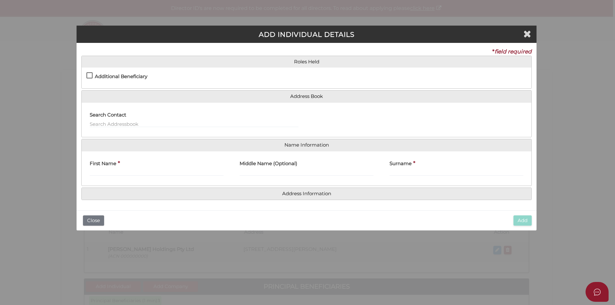
click at [91, 76] on label "Additional Beneficiary" at bounding box center [117, 78] width 61 height 8
checkbox input "true"
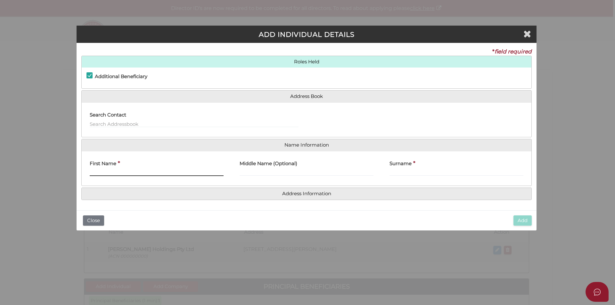
click at [107, 171] on input "First Name" at bounding box center [157, 172] width 134 height 7
click at [91, 222] on button "Close" at bounding box center [93, 221] width 21 height 11
